Goal: Task Accomplishment & Management: Manage account settings

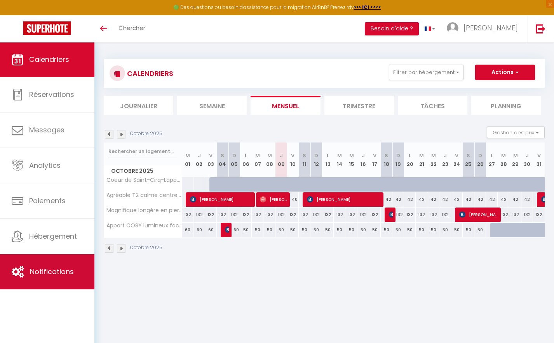
click at [67, 268] on span "Notifications" at bounding box center [52, 271] width 44 height 10
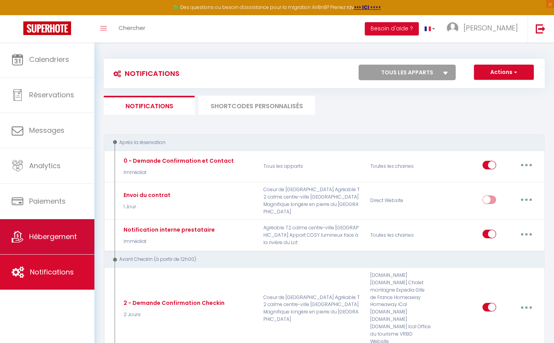
click at [55, 227] on link "Hébergement" at bounding box center [47, 236] width 94 height 35
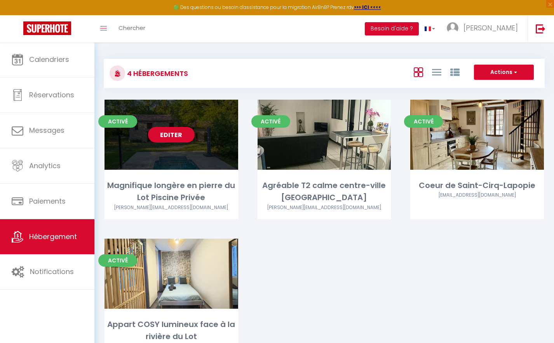
click at [179, 132] on link "Editer" at bounding box center [171, 135] width 47 height 16
select select "3"
select select "2"
select select "1"
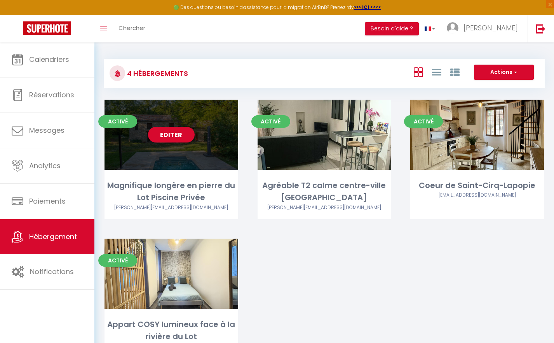
select select "28"
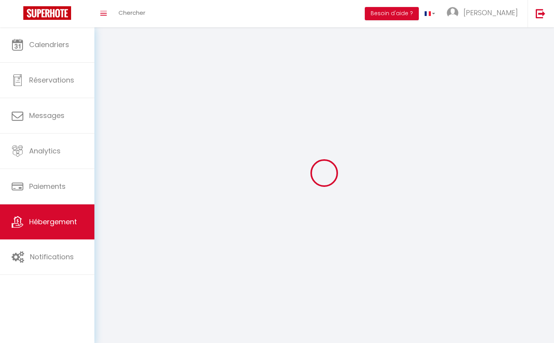
select select
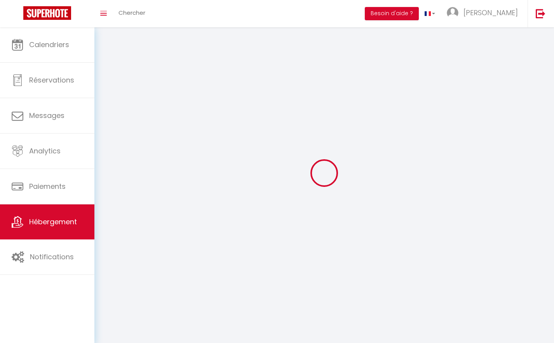
checkbox input "false"
select select
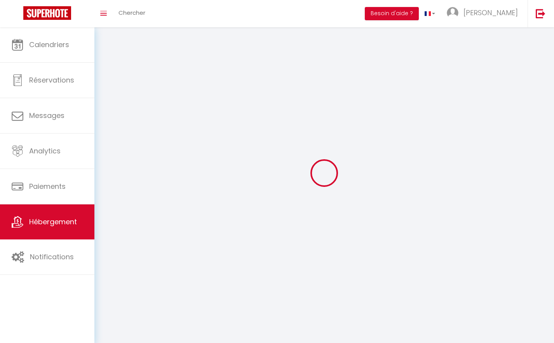
select select
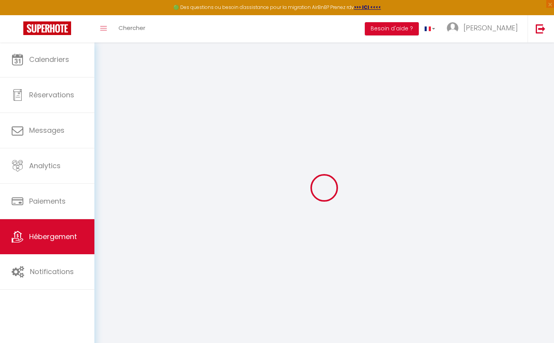
select select
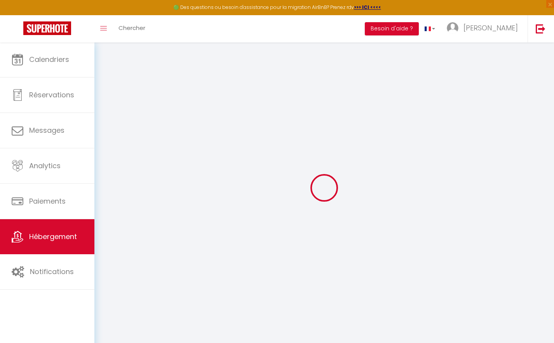
select select
checkbox input "false"
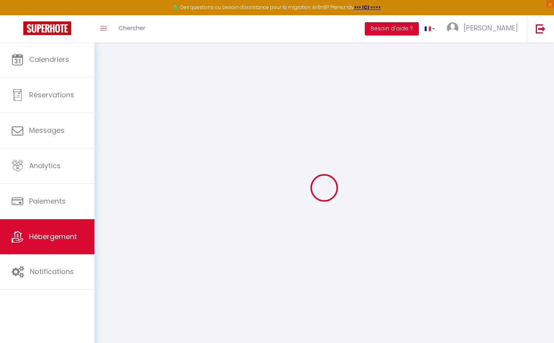
select select
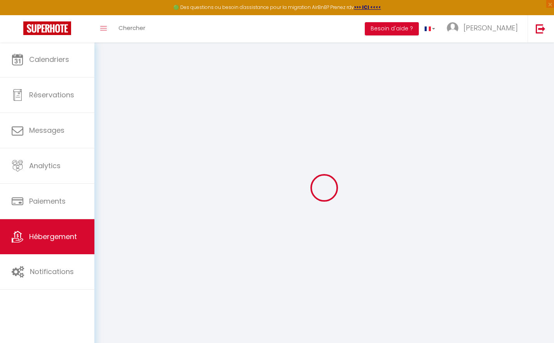
select select
checkbox input "false"
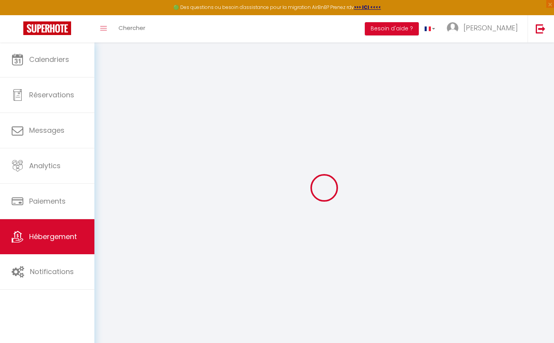
checkbox input "false"
select select
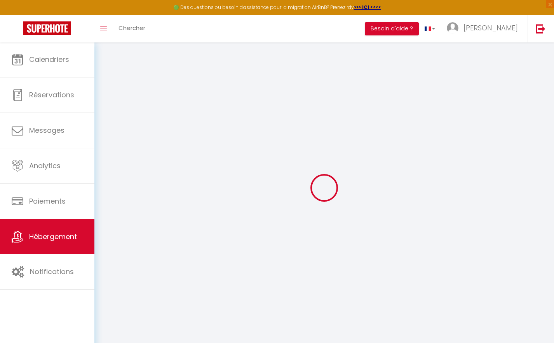
select select
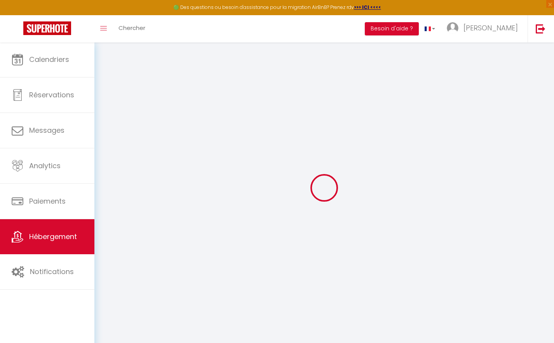
checkbox input "false"
select select
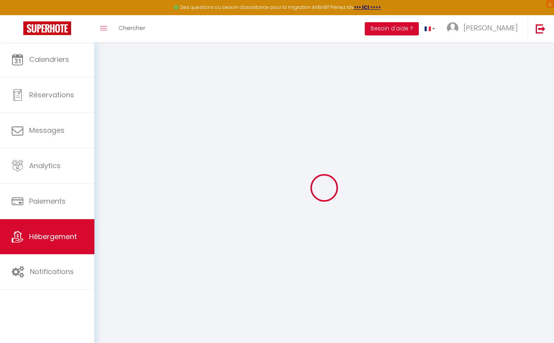
select select
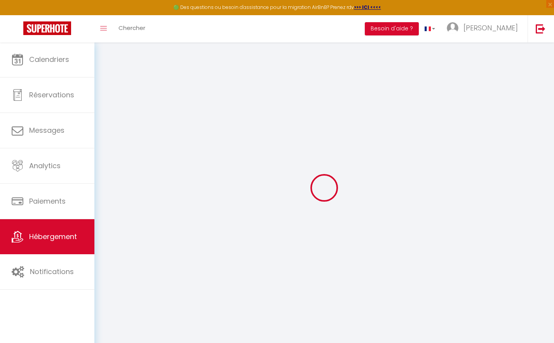
select select
checkbox input "false"
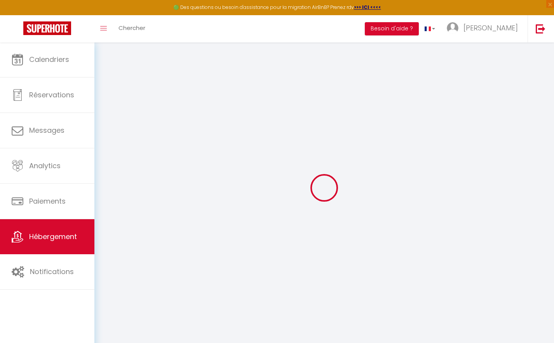
checkbox input "false"
select select
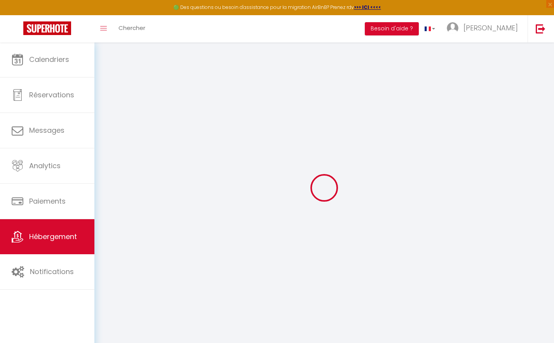
select select
checkbox input "false"
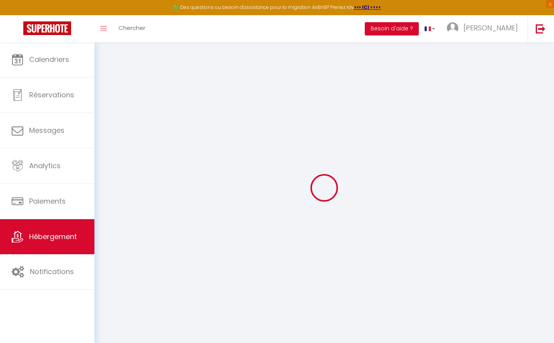
checkbox input "false"
select select
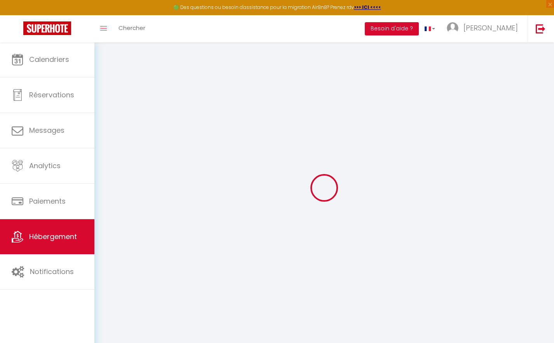
type input "Magnifique longère en pierre du Lot Piscine Privée"
type input "[PERSON_NAME] et [PERSON_NAME]"
type input "Gennart"
type input "[STREET_ADDRESS]"
type input "5000"
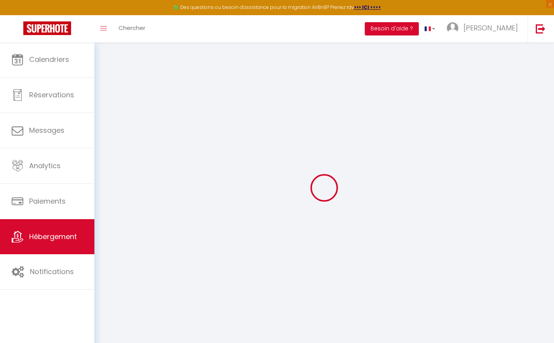
type input "[GEOGRAPHIC_DATA]"
select select "houses"
select select "10"
select select "1"
select select "4"
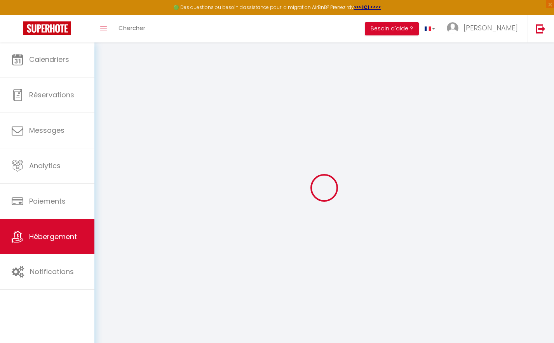
select select "2"
type input "135"
type input "125"
type input "400"
select select
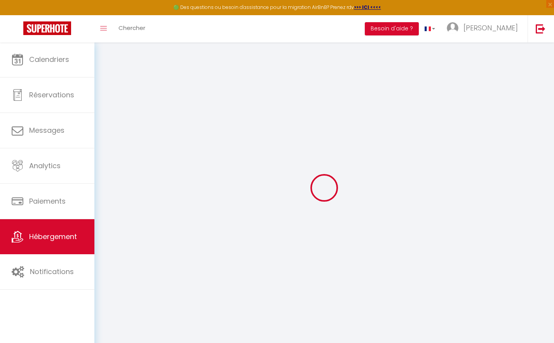
select select
type input "520, [GEOGRAPHIC_DATA]"
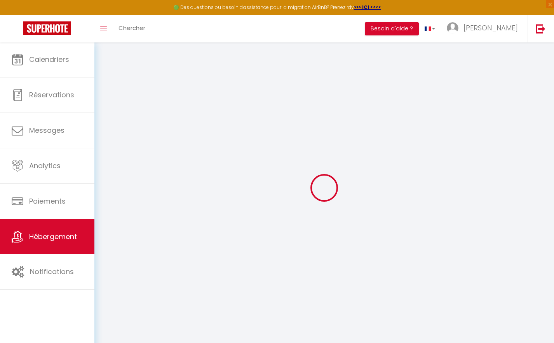
type input "46230"
type input "Vaylats"
type input "[PERSON_NAME][EMAIL_ADDRESS][DOMAIN_NAME]"
select select
checkbox input "false"
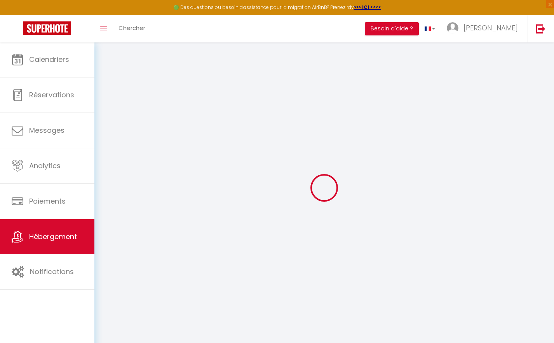
checkbox input "false"
type input "22"
type input "125"
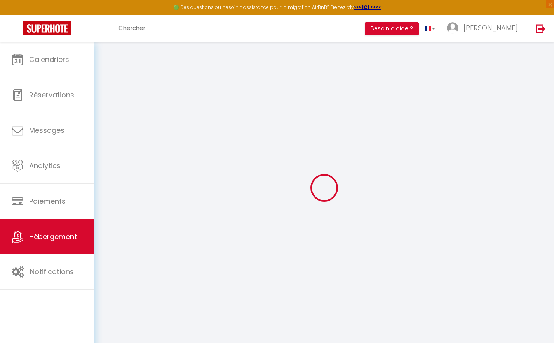
type input "0"
select select
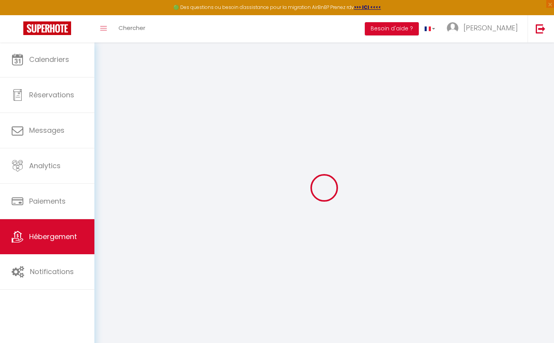
select select
checkbox input "false"
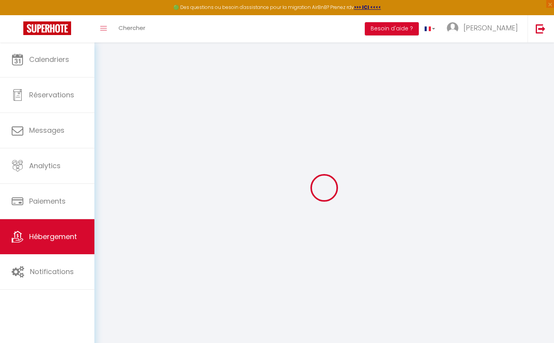
checkbox input "false"
select select
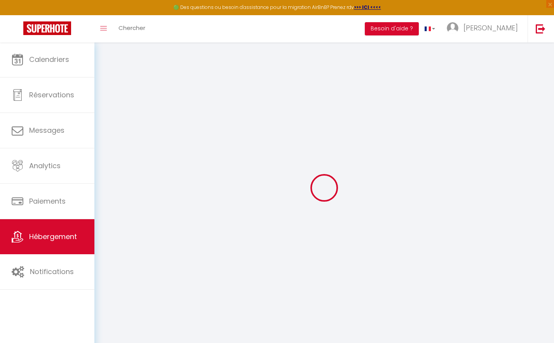
select select
checkbox input "false"
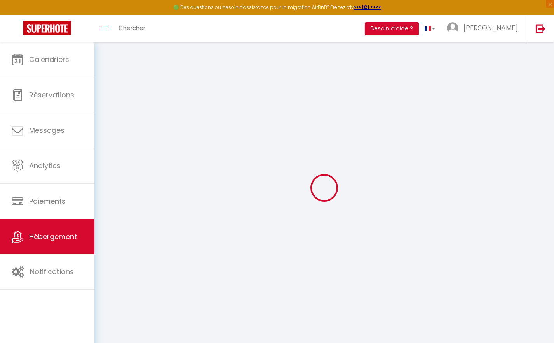
checkbox input "false"
select select
checkbox input "false"
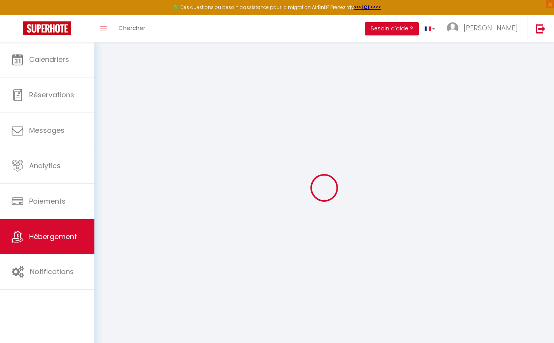
checkbox input "false"
select select
checkbox input "false"
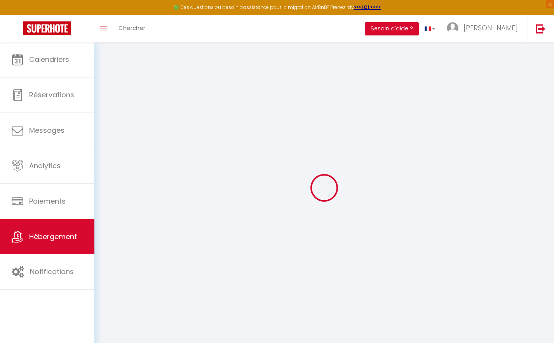
checkbox input "false"
select select "17:00"
select select "20:00"
select select "10:00"
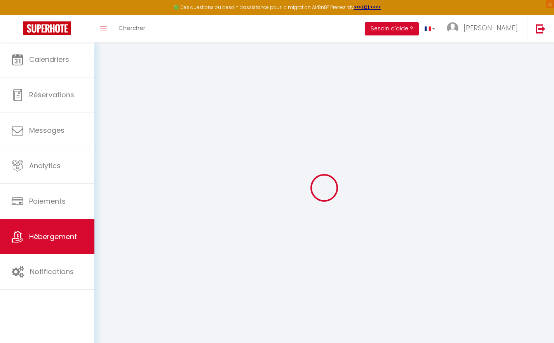
select select "30"
select select "15"
select select
checkbox input "false"
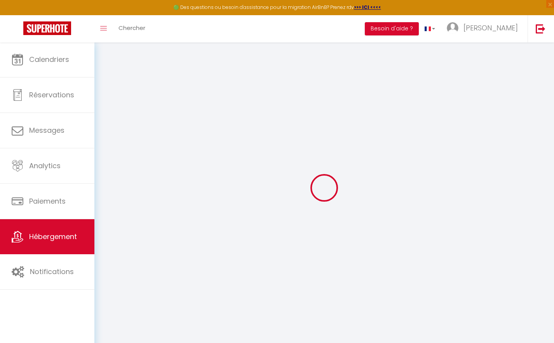
checkbox input "false"
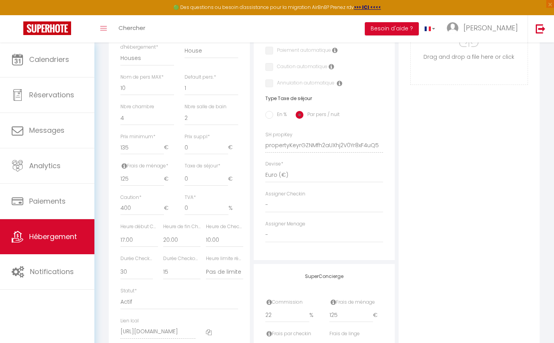
scroll to position [263, 0]
click at [67, 240] on span "Hébergement" at bounding box center [53, 236] width 48 height 10
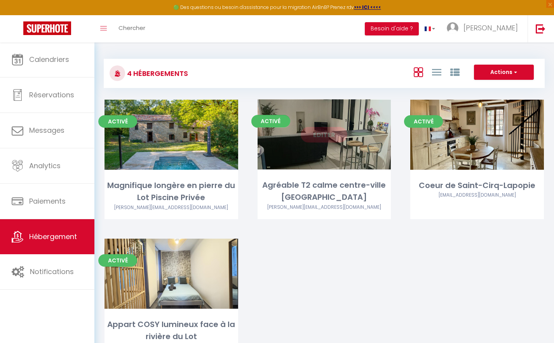
click at [331, 133] on link "Editer" at bounding box center [324, 135] width 47 height 16
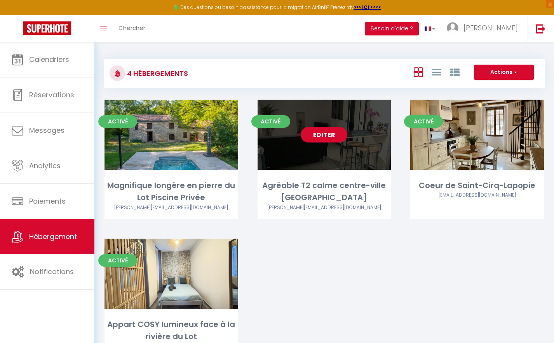
click at [331, 133] on link "Editer" at bounding box center [324, 135] width 47 height 16
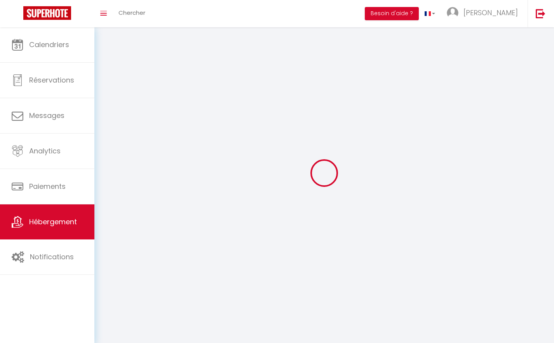
select select
select select "28"
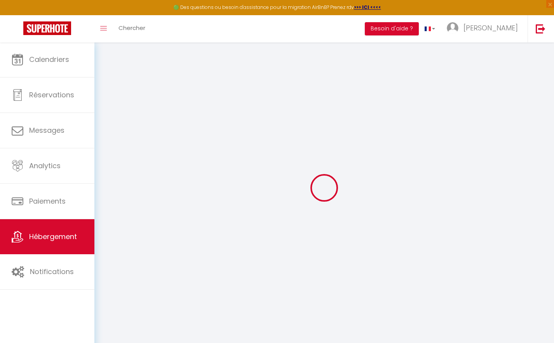
select select
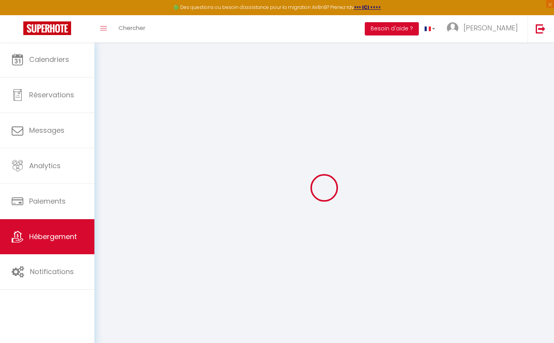
select select
checkbox input "false"
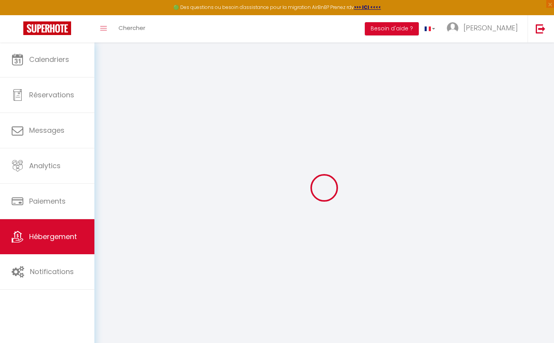
select select
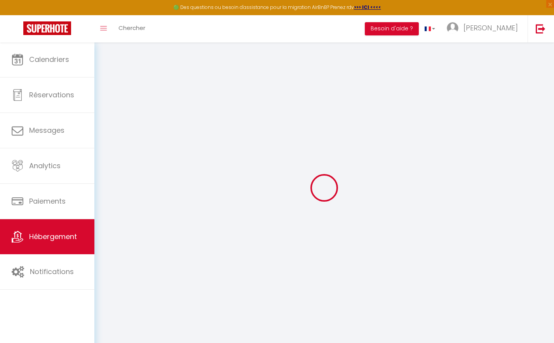
select select
checkbox input "false"
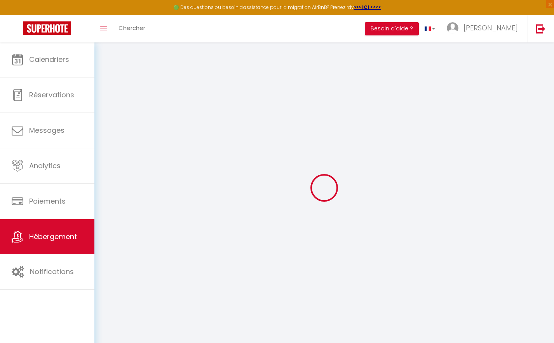
checkbox input "false"
select select
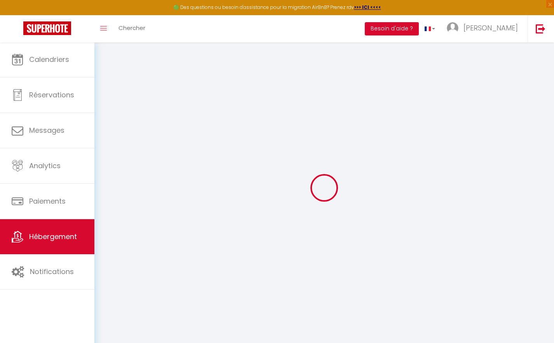
select select
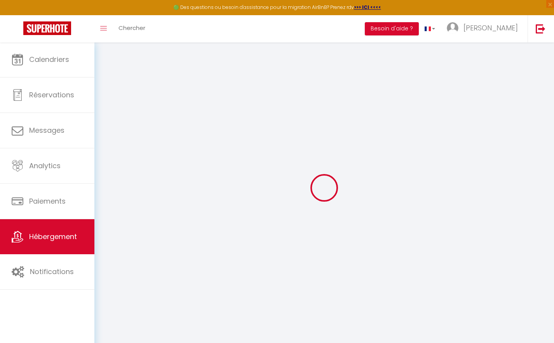
checkbox input "false"
select select
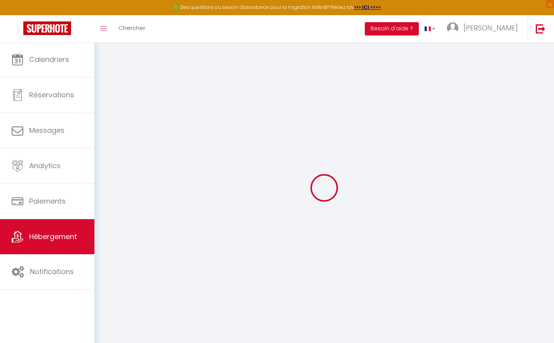
select select
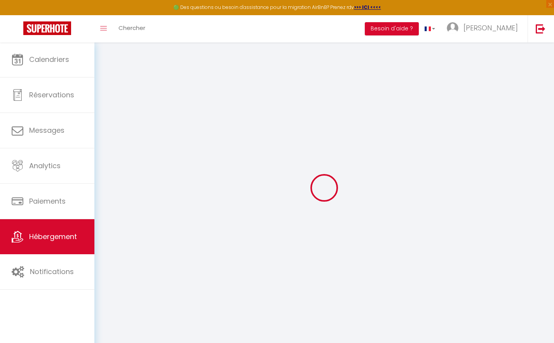
select select
checkbox input "false"
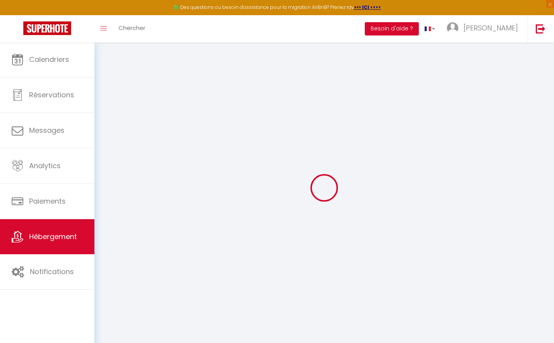
checkbox input "false"
select select
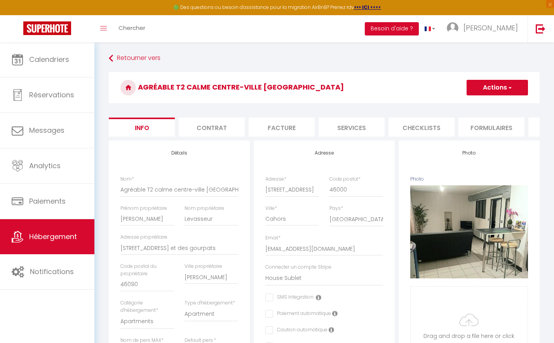
click at [63, 235] on span "Hébergement" at bounding box center [53, 236] width 48 height 10
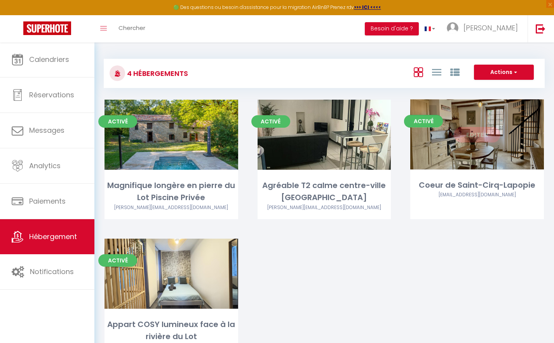
click at [479, 136] on link "Editer" at bounding box center [477, 135] width 47 height 16
click at [491, 132] on link "Editer" at bounding box center [477, 135] width 47 height 16
click at [487, 133] on link "Editer" at bounding box center [477, 135] width 47 height 16
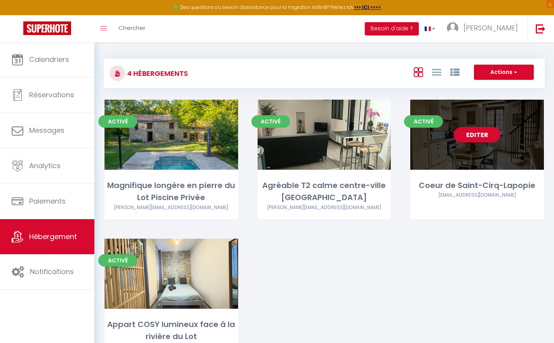
click at [484, 133] on link "Editer" at bounding box center [477, 135] width 47 height 16
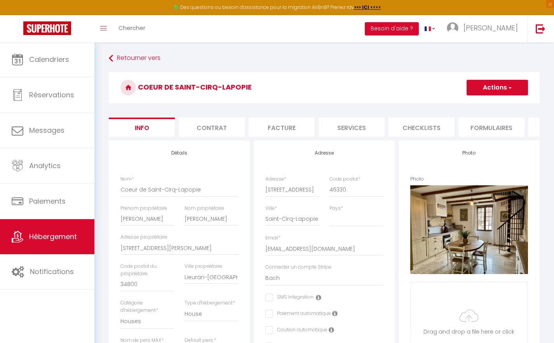
click at [63, 233] on span "Hébergement" at bounding box center [53, 236] width 48 height 10
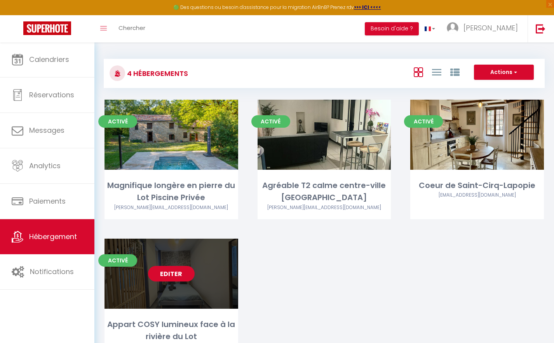
click at [164, 275] on link "Editer" at bounding box center [171, 274] width 47 height 16
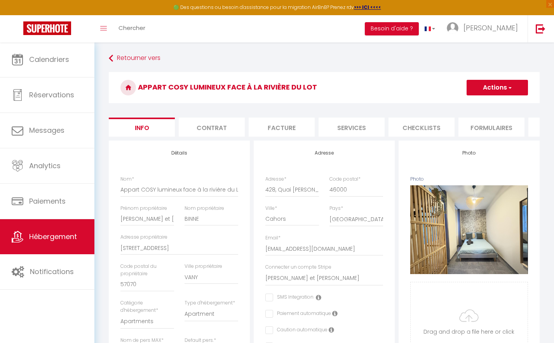
click at [475, 88] on button "Actions" at bounding box center [497, 88] width 61 height 16
click at [464, 105] on input "Enregistrer" at bounding box center [467, 105] width 29 height 8
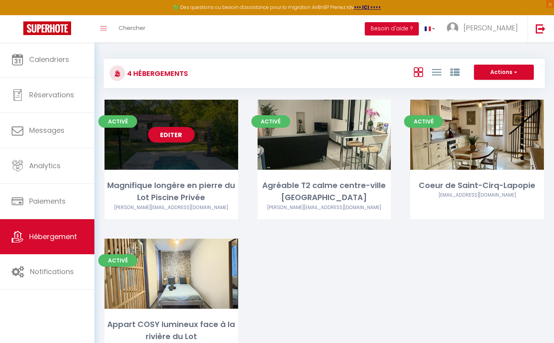
click at [172, 135] on link "Editer" at bounding box center [171, 135] width 47 height 16
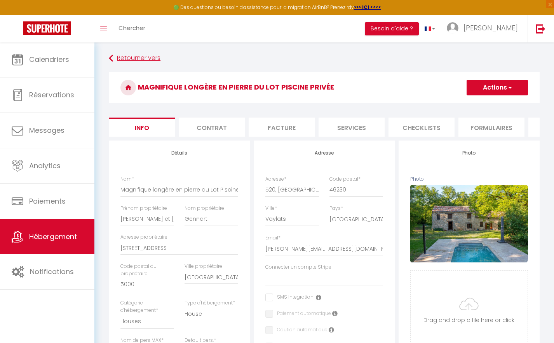
click at [143, 58] on link "Retourner vers" at bounding box center [324, 58] width 431 height 14
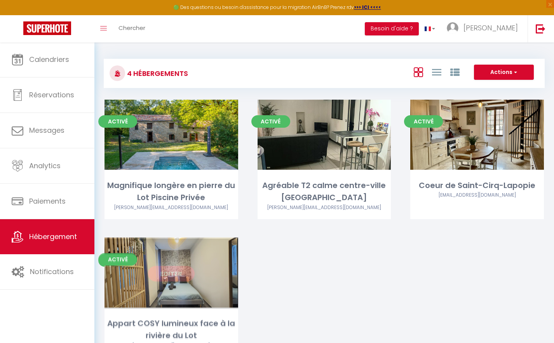
click at [180, 257] on div "Editer" at bounding box center [172, 273] width 134 height 70
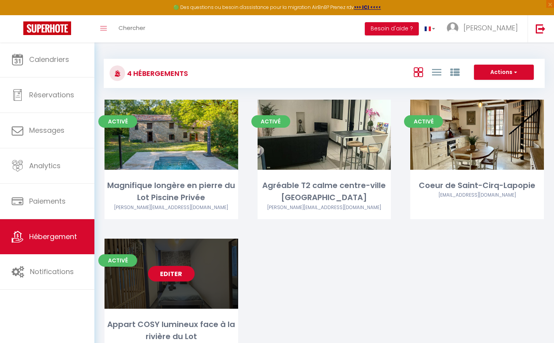
click at [180, 274] on link "Editer" at bounding box center [171, 274] width 47 height 16
